Goal: Task Accomplishment & Management: Use online tool/utility

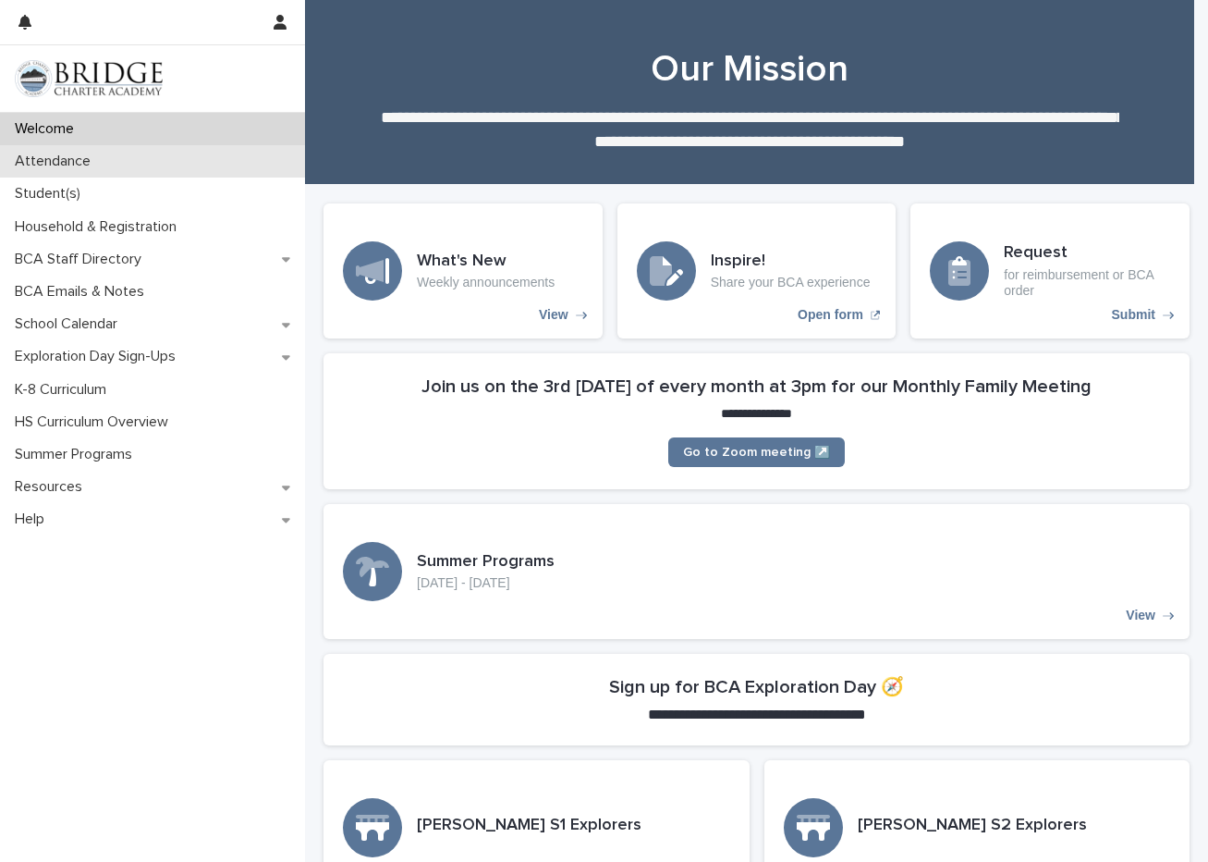
click at [125, 151] on div "Attendance" at bounding box center [152, 161] width 305 height 32
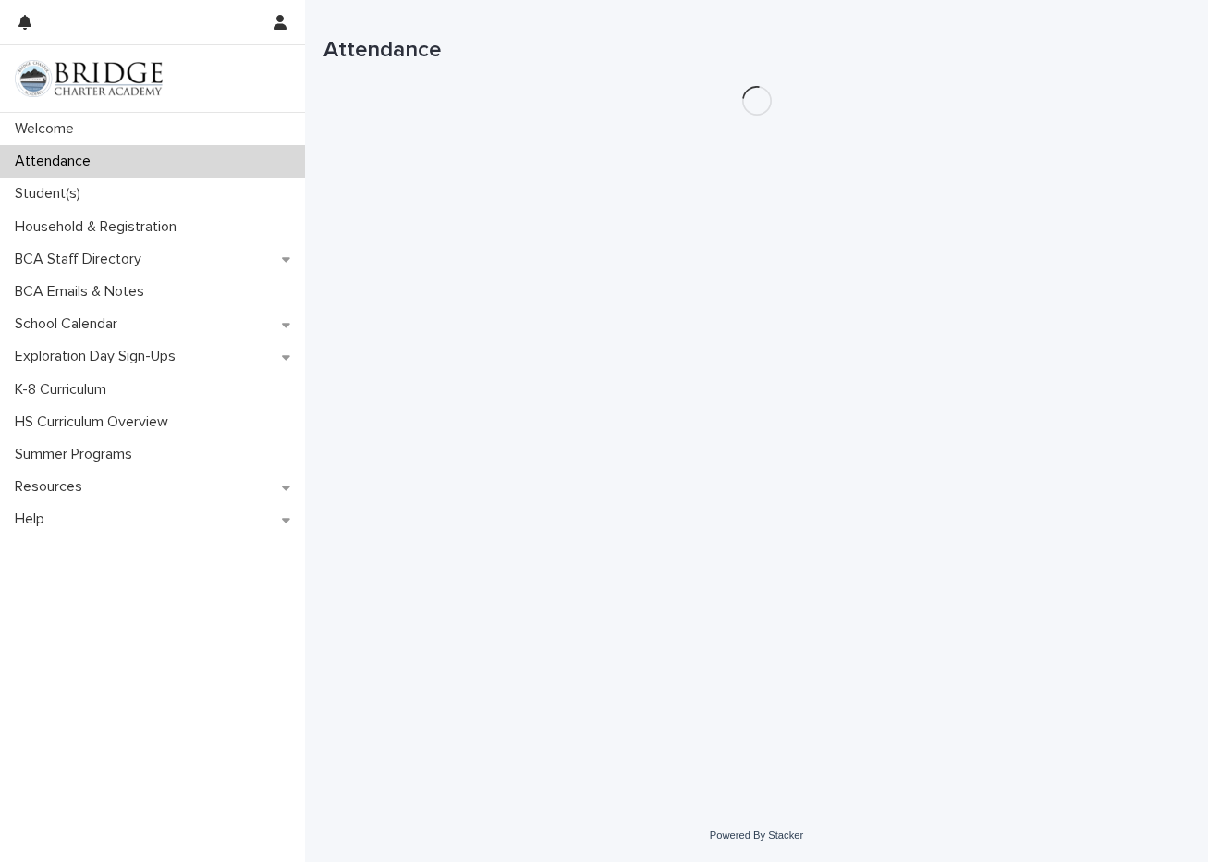
click at [125, 151] on div "Attendance" at bounding box center [152, 161] width 305 height 32
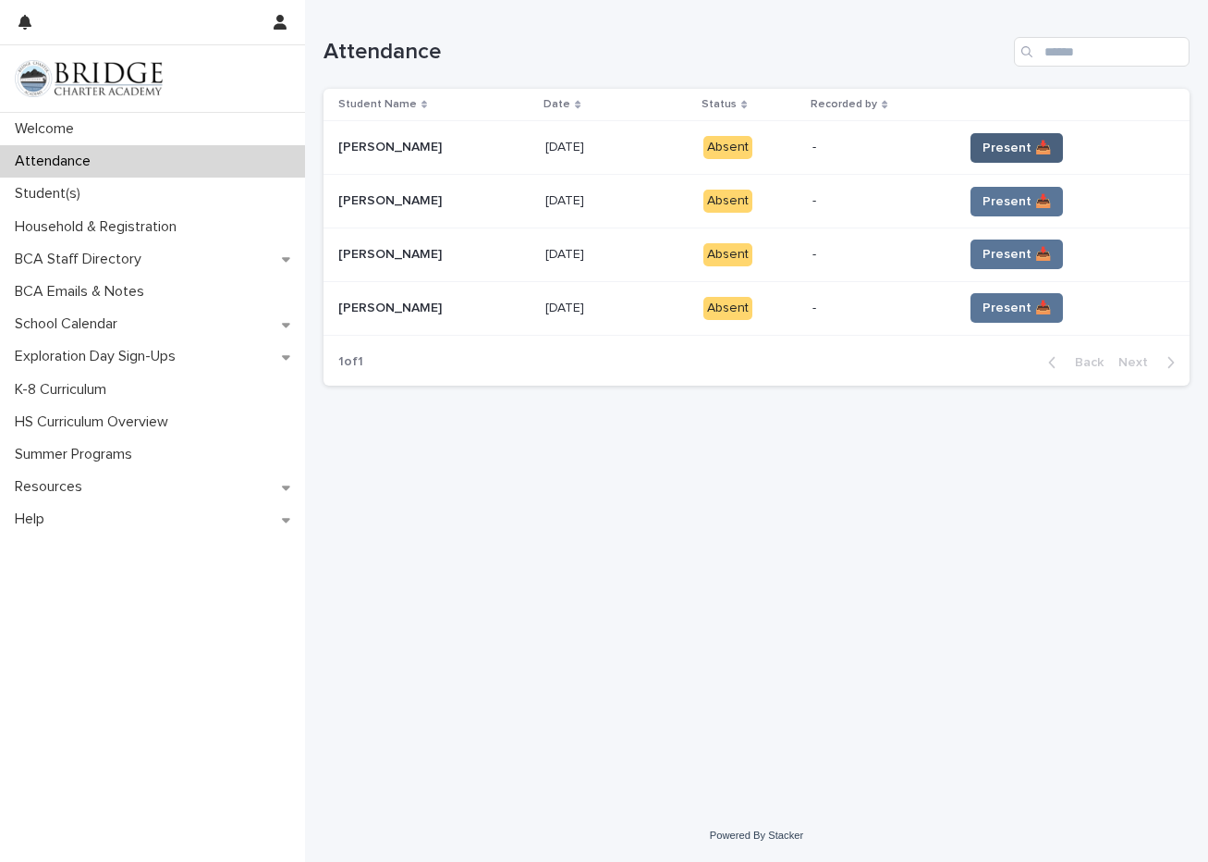
click at [1024, 151] on span "Present 📥" at bounding box center [1017, 148] width 68 height 18
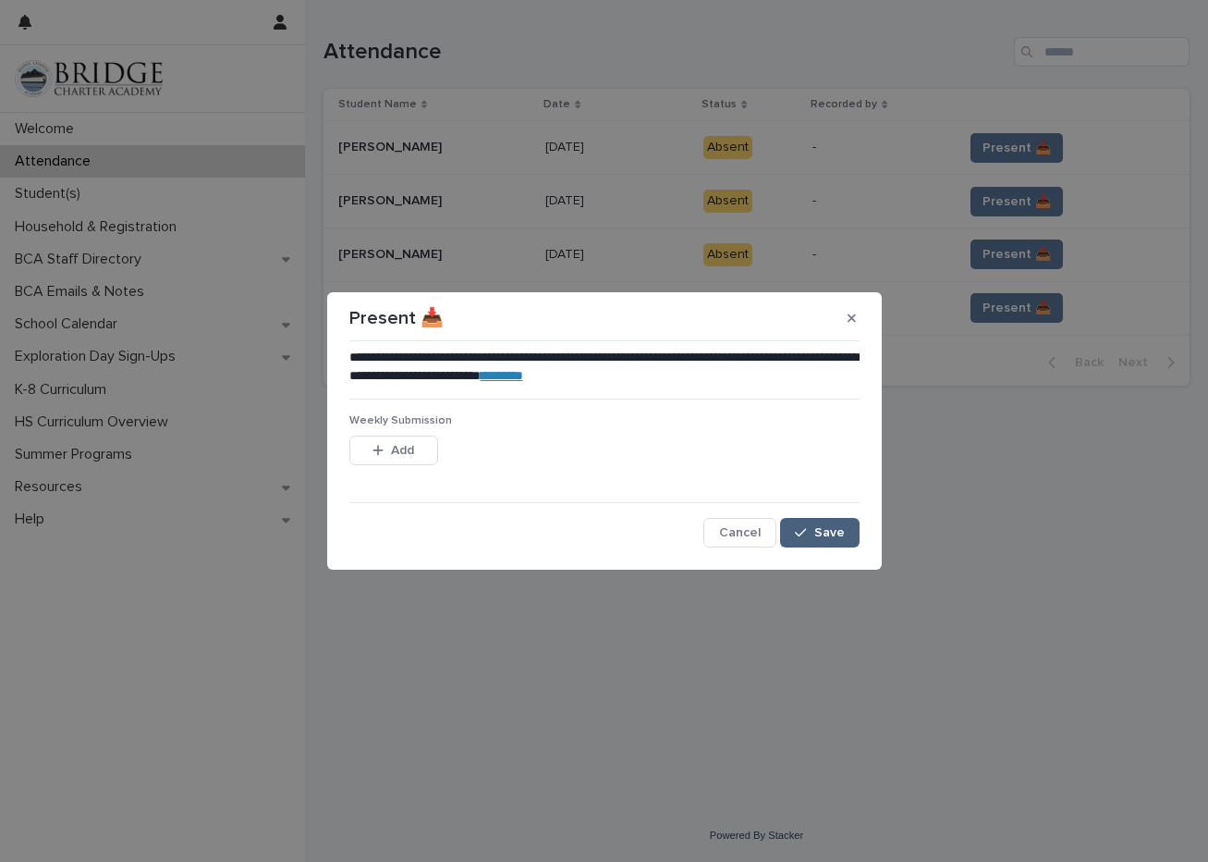
click at [815, 525] on button "Save" at bounding box center [819, 533] width 79 height 30
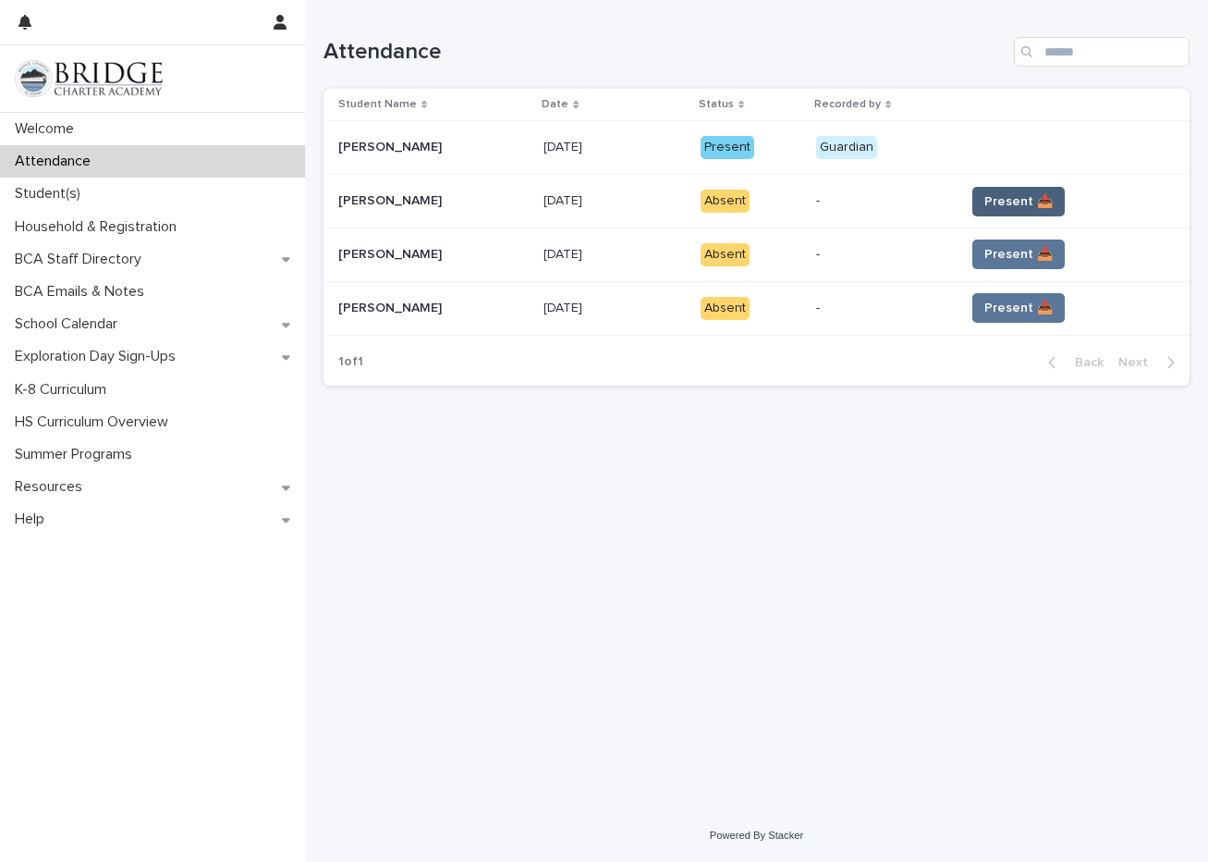
click at [1024, 192] on span "Present 📥" at bounding box center [1019, 201] width 68 height 18
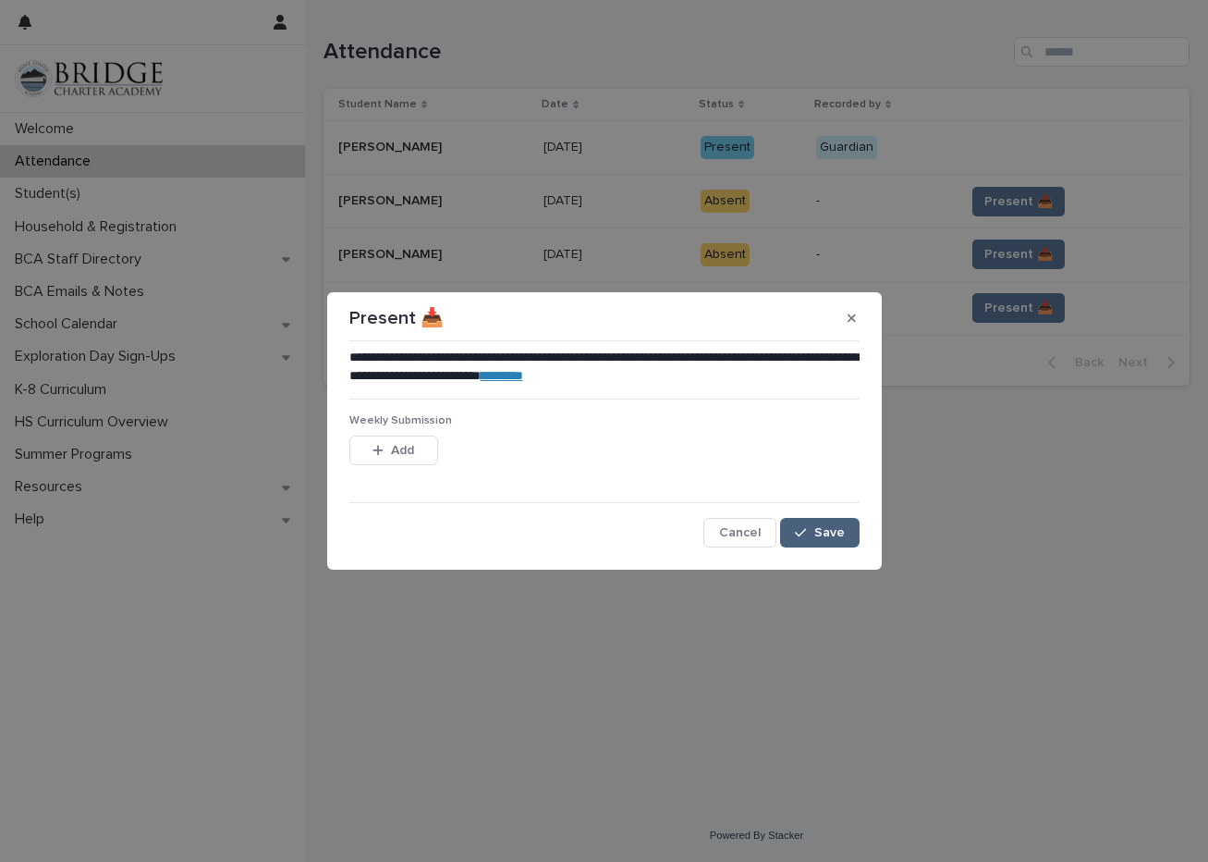
click at [838, 533] on span "Save" at bounding box center [830, 532] width 31 height 13
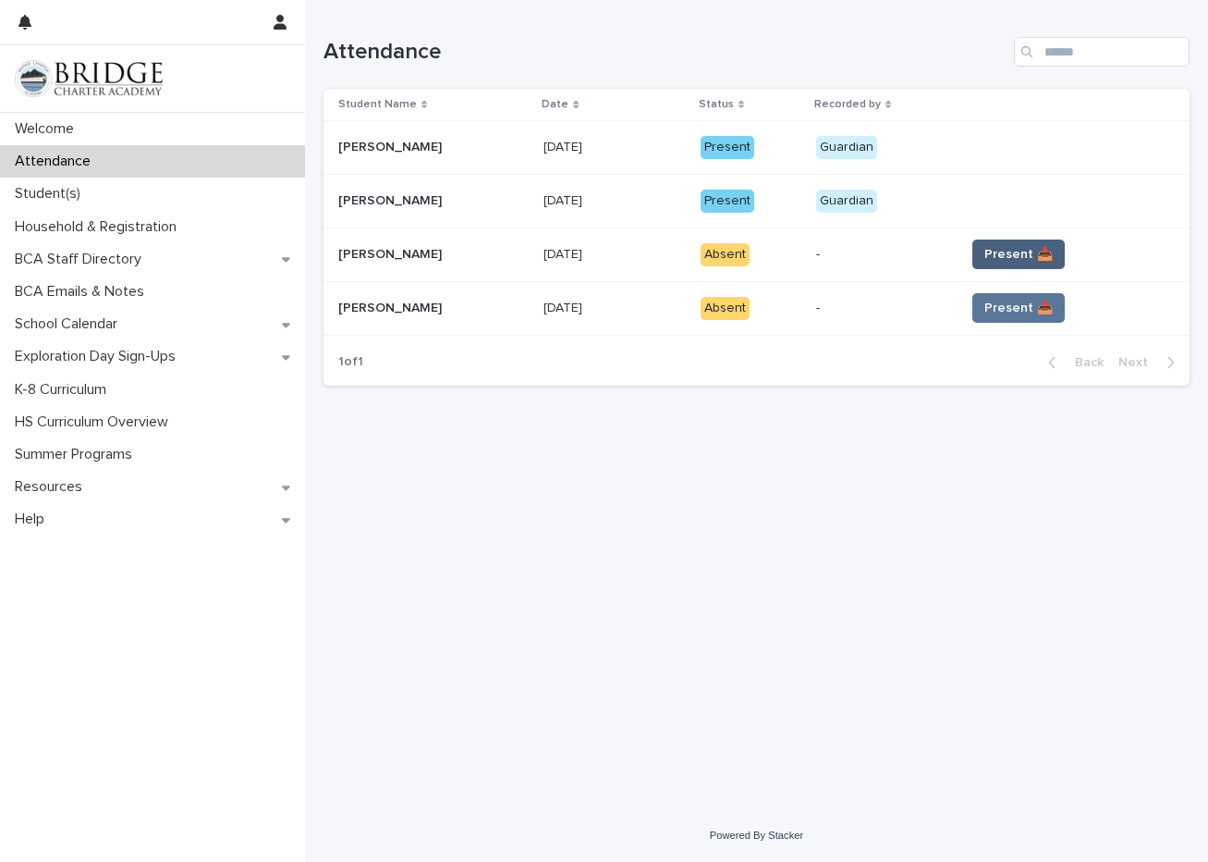
click at [1024, 257] on span "Present 📥" at bounding box center [1019, 254] width 68 height 18
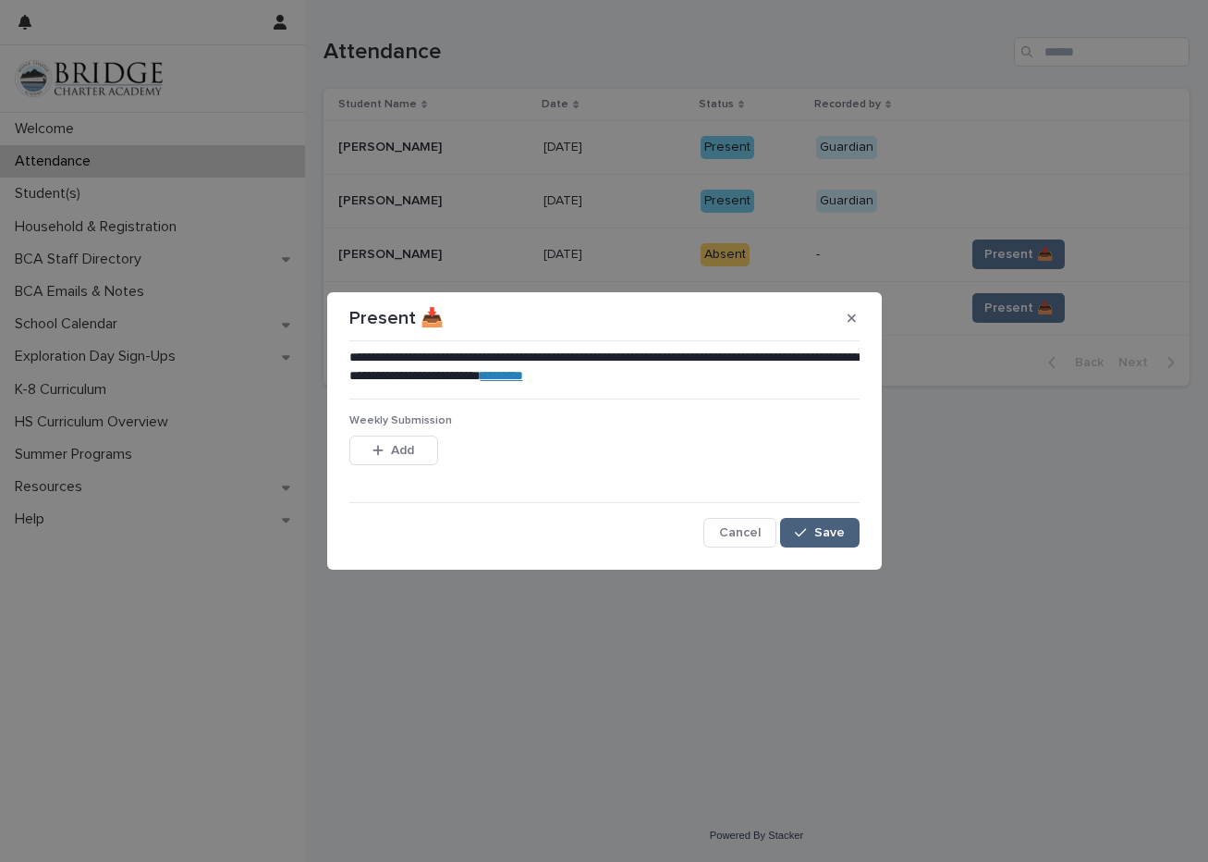
click at [850, 537] on button "Save" at bounding box center [819, 533] width 79 height 30
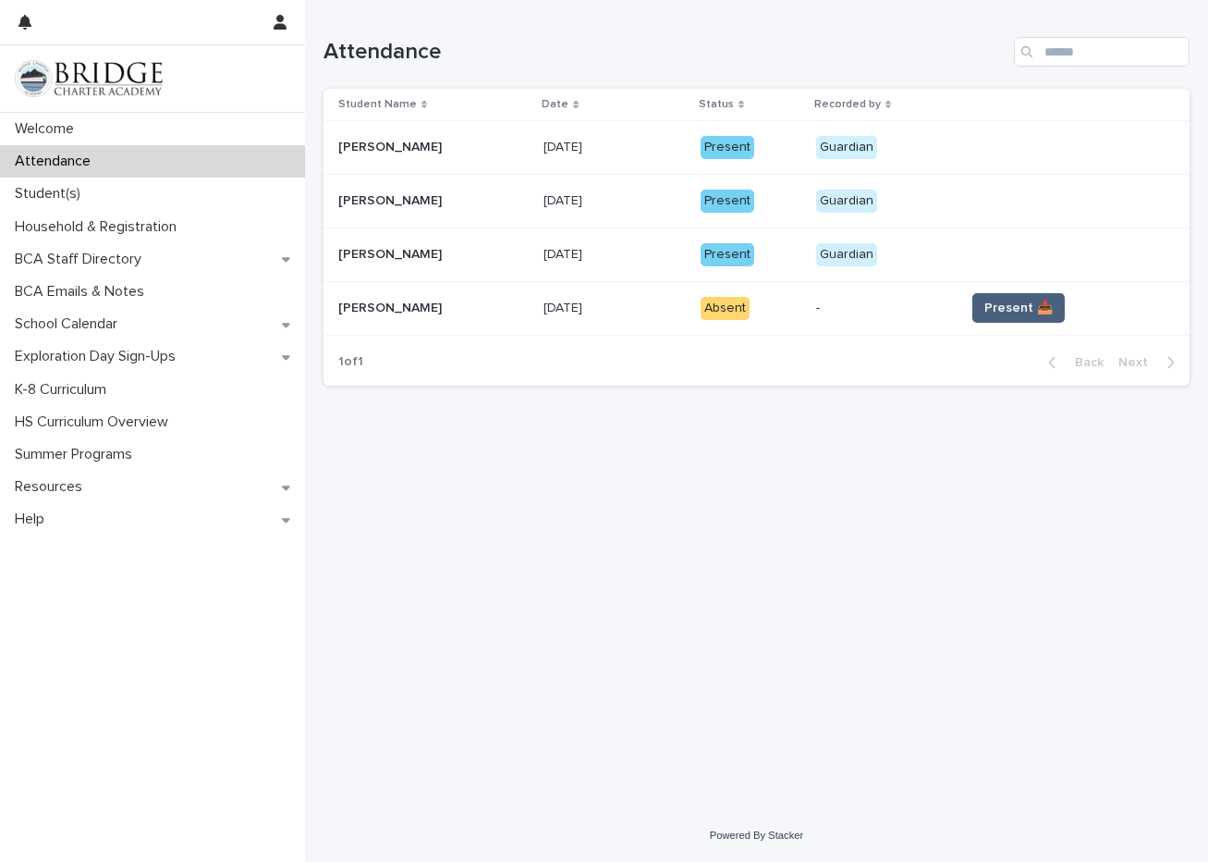
click at [1024, 300] on span "Present 📥" at bounding box center [1019, 308] width 68 height 18
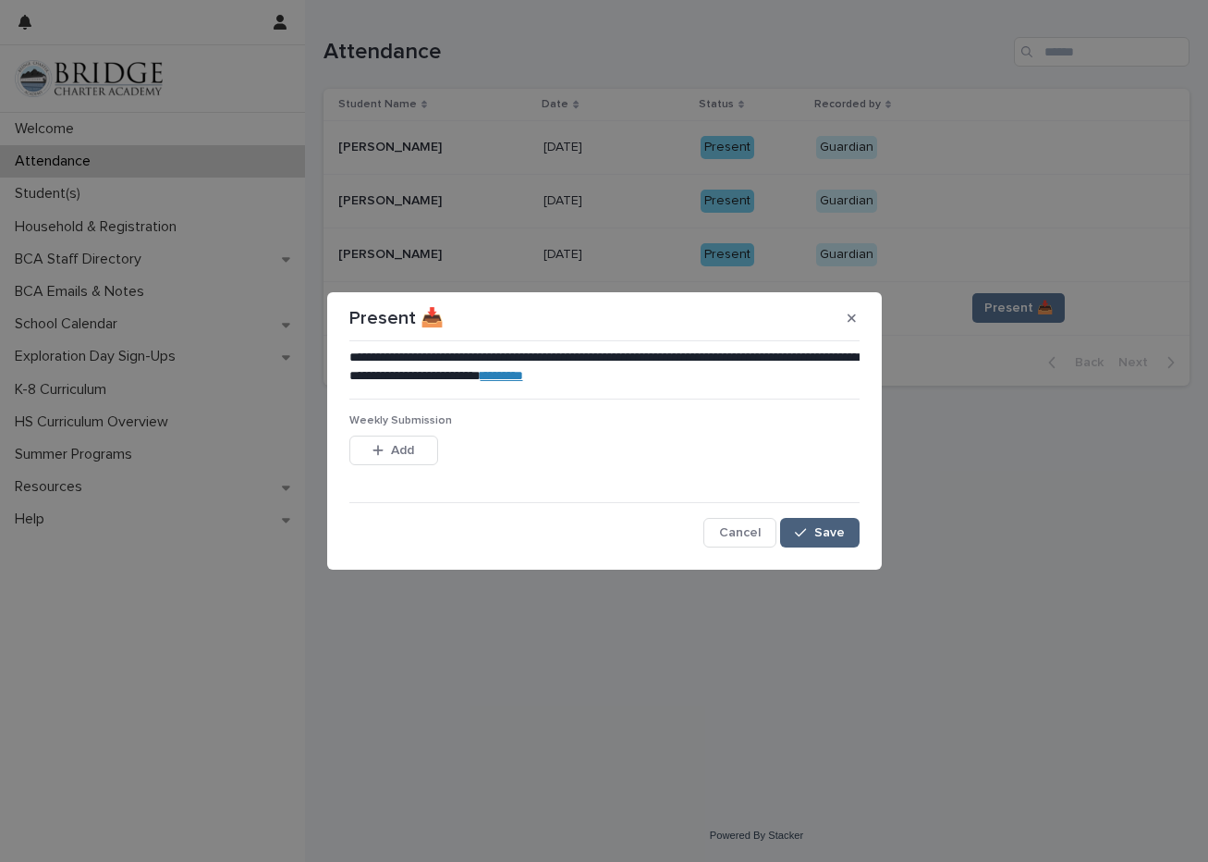
click at [833, 533] on span "Save" at bounding box center [830, 532] width 31 height 13
